Goal: Use online tool/utility: Utilize a website feature to perform a specific function

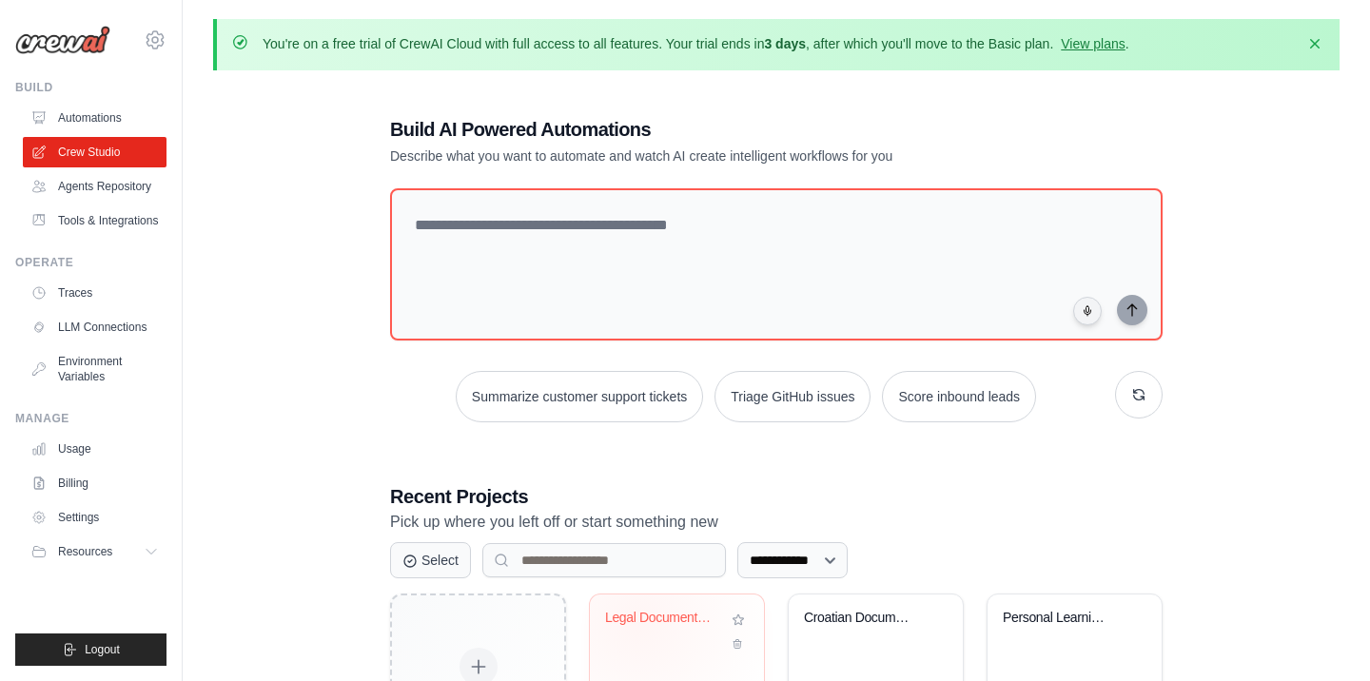
click at [637, 615] on div "Legal Document Analysis System" at bounding box center [662, 618] width 115 height 17
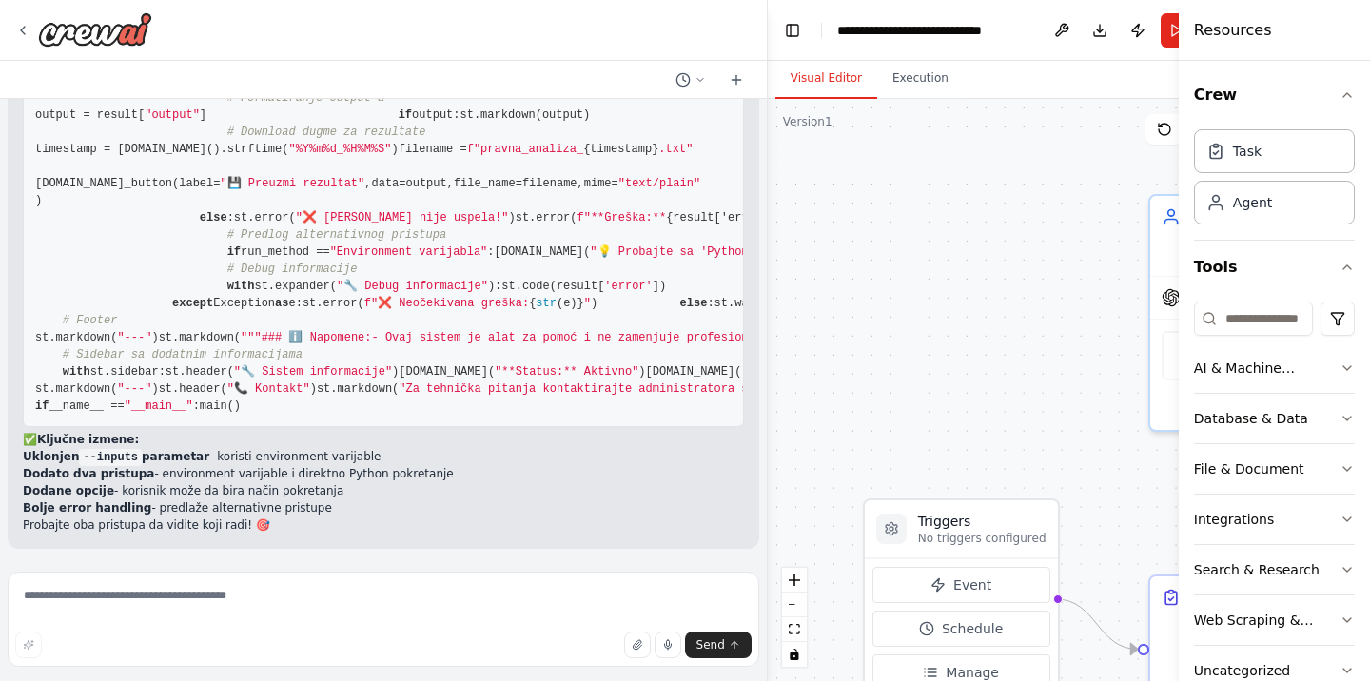
scroll to position [42123, 0]
click at [130, 564] on div "Na hostu je instalirana Ollama sa modulima mistral, qwen3, deepseek-r1, all-min…" at bounding box center [383, 331] width 767 height 465
click at [111, 594] on textarea at bounding box center [384, 619] width 752 height 95
type textarea "*"
click at [641, 646] on icon "button" at bounding box center [639, 647] width 4 height 4
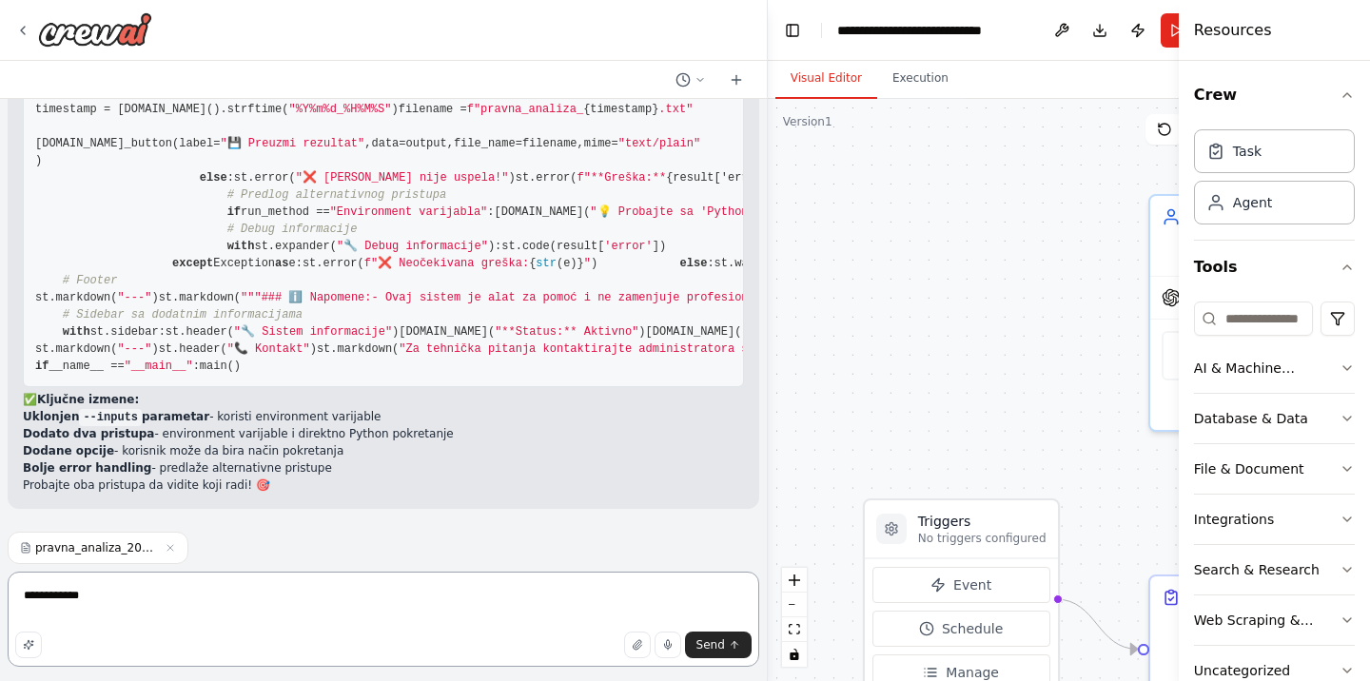
click at [80, 607] on textarea "**********" at bounding box center [384, 619] width 752 height 95
type textarea "**********"
click at [712, 642] on span "Send" at bounding box center [710, 644] width 29 height 15
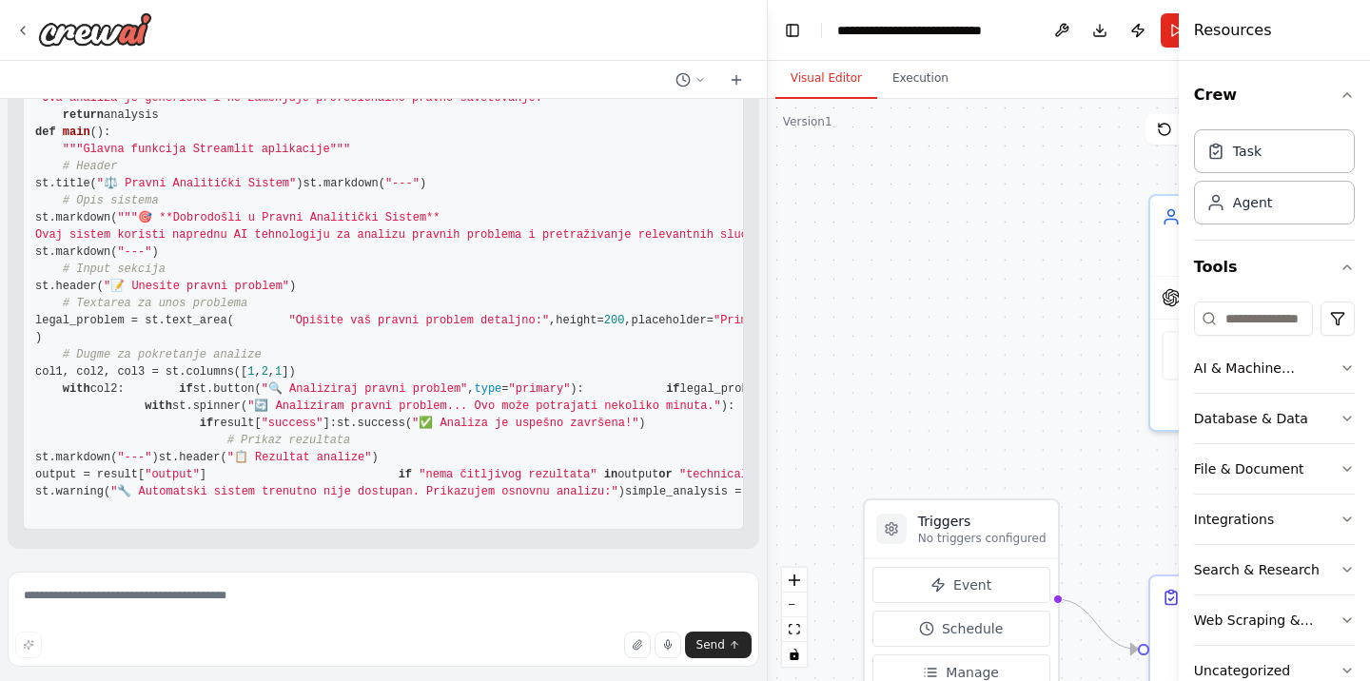
scroll to position [45696, 0]
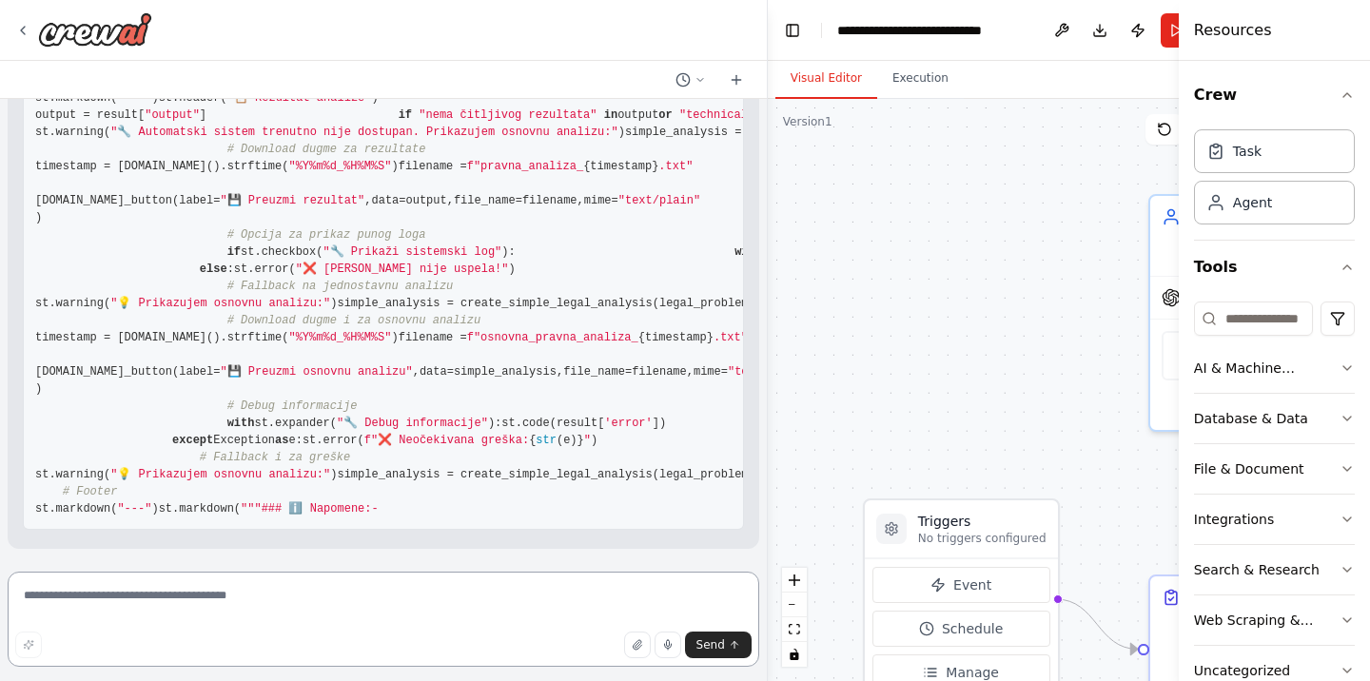
scroll to position [46604, 0]
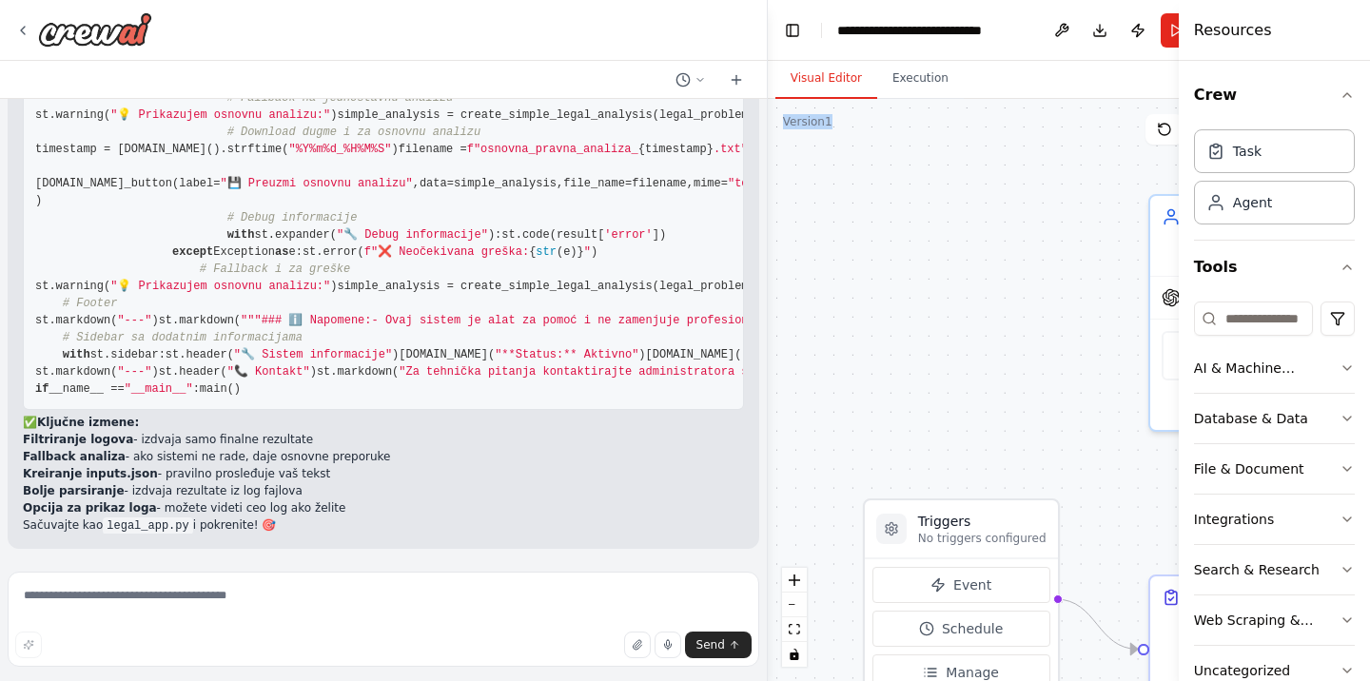
scroll to position [47016, 0]
drag, startPoint x: 38, startPoint y: 388, endPoint x: 102, endPoint y: 392, distance: 63.8
copy code "loremi dolorsita co ad elitse doeiusmodt incidi utla etdolo ma aliqua en admini…"
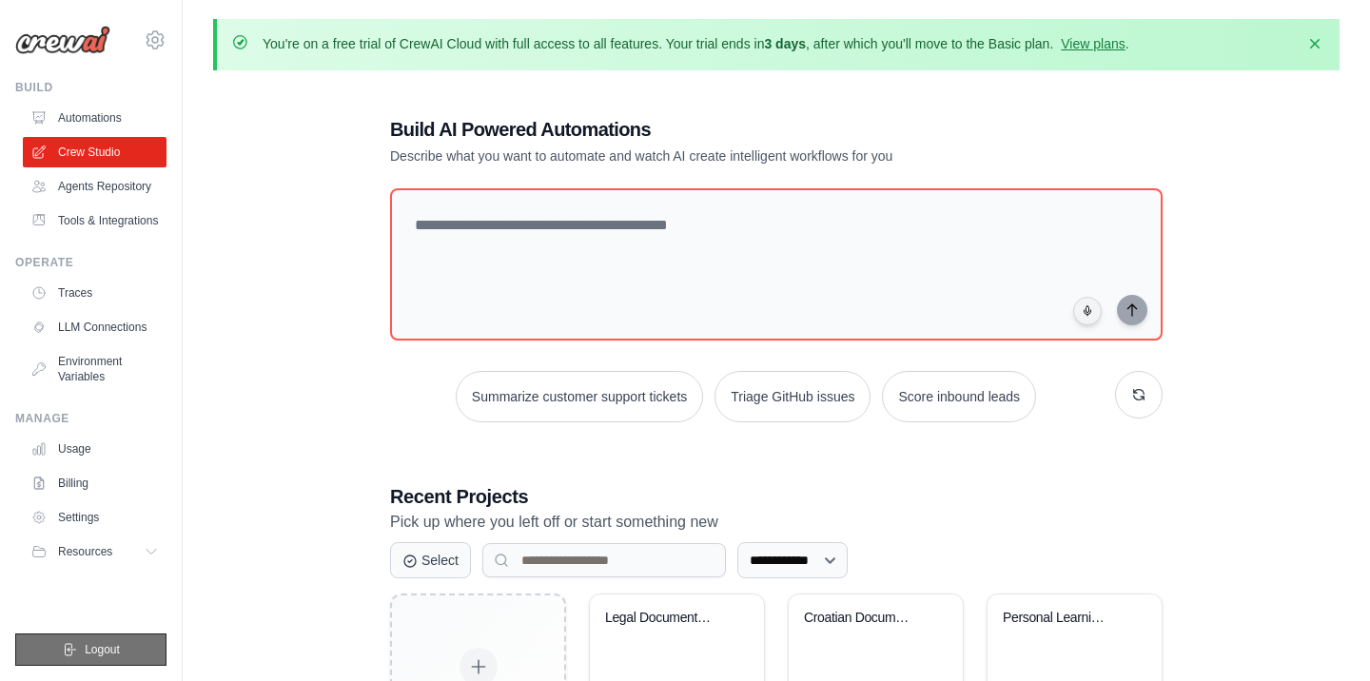
click at [129, 647] on button "Logout" at bounding box center [90, 650] width 151 height 32
